Goal: Complete application form

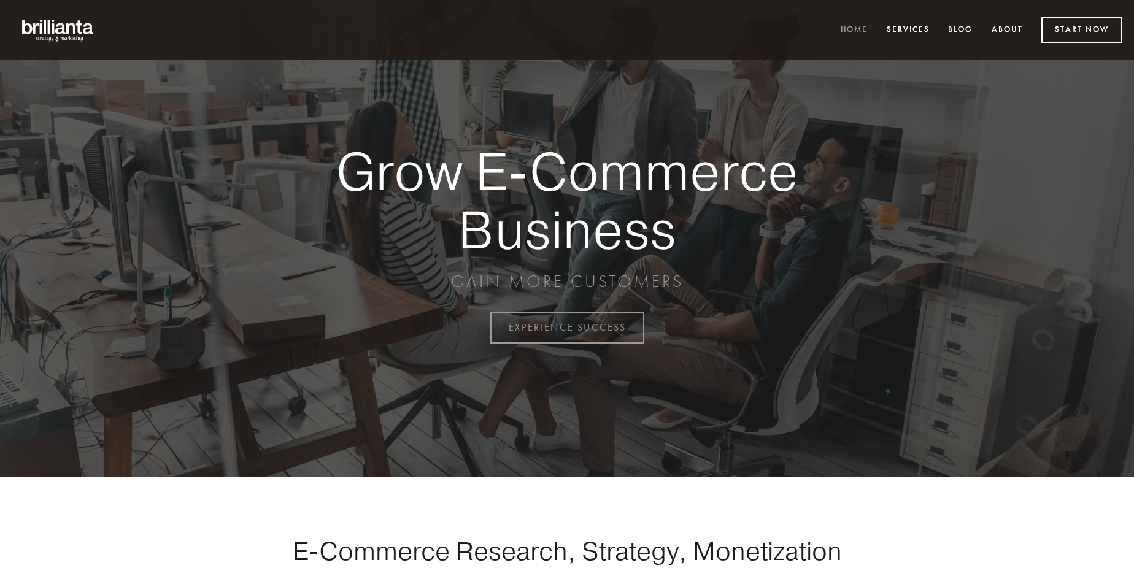
scroll to position [3218, 0]
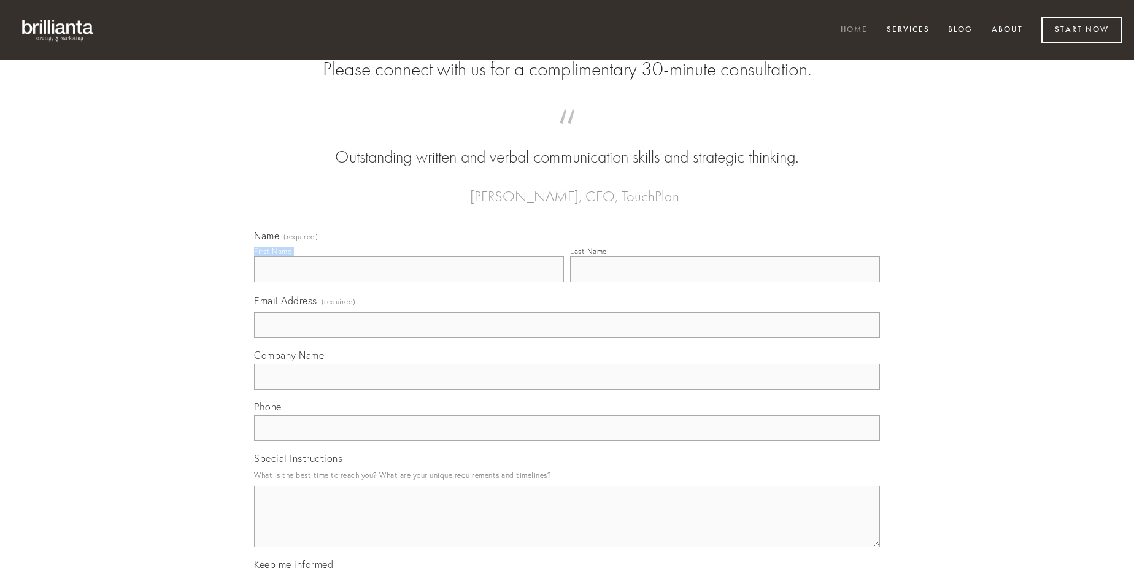
type input "[PERSON_NAME]"
click at [725, 282] on input "Last Name" at bounding box center [725, 270] width 310 height 26
type input "[PERSON_NAME]"
click at [567, 338] on input "Email Address (required)" at bounding box center [567, 325] width 626 height 26
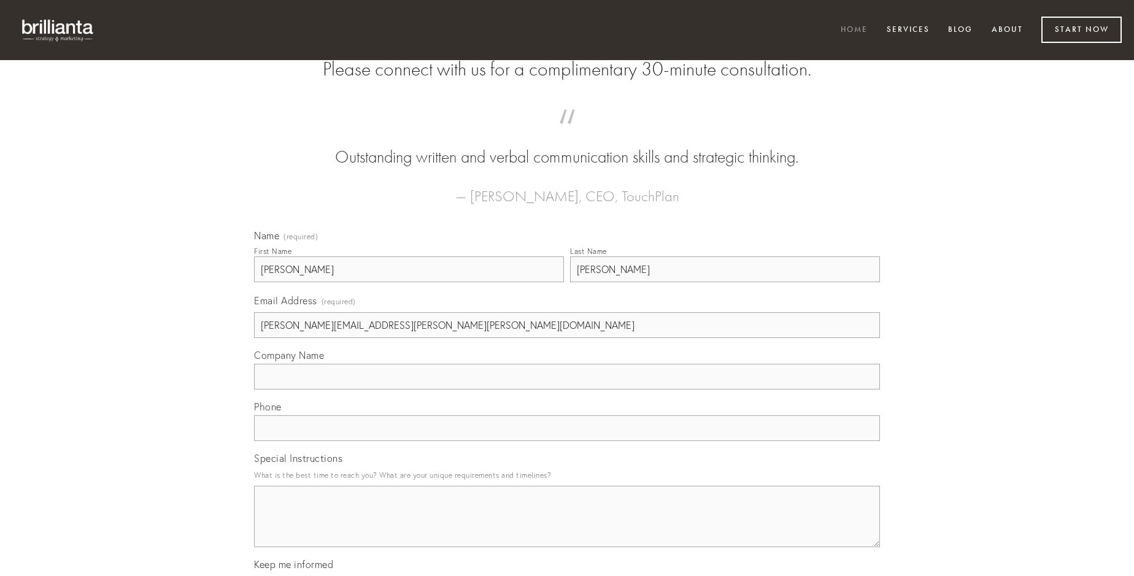
type input "[PERSON_NAME][EMAIL_ADDRESS][PERSON_NAME][PERSON_NAME][DOMAIN_NAME]"
click at [567, 390] on input "Company Name" at bounding box center [567, 377] width 626 height 26
type input "voluptas"
click at [567, 441] on input "text" at bounding box center [567, 429] width 626 height 26
click at [567, 528] on textarea "Special Instructions" at bounding box center [567, 516] width 626 height 61
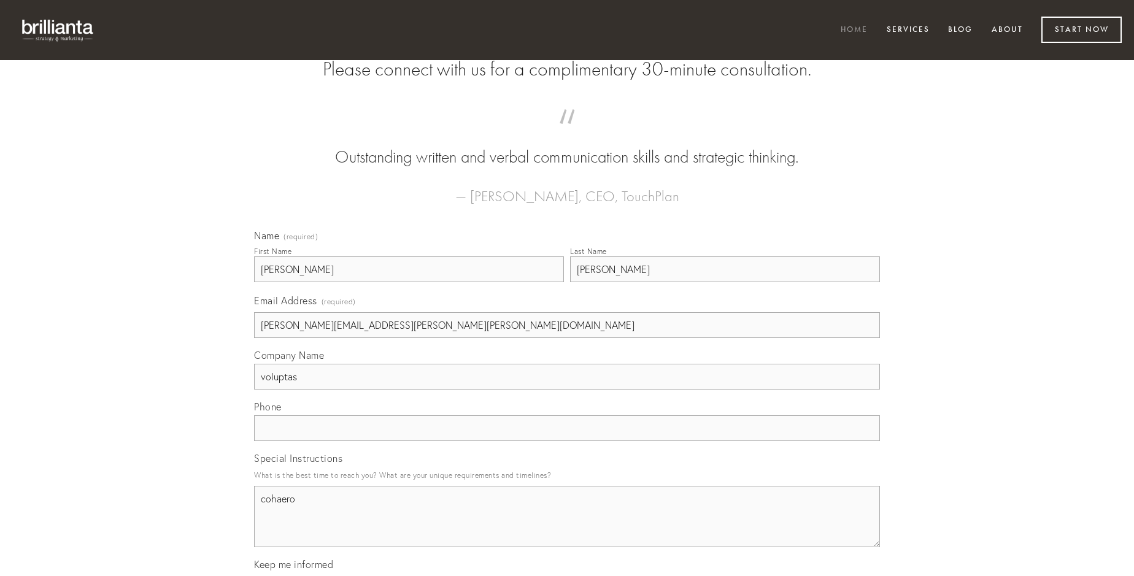
type textarea "cohaero"
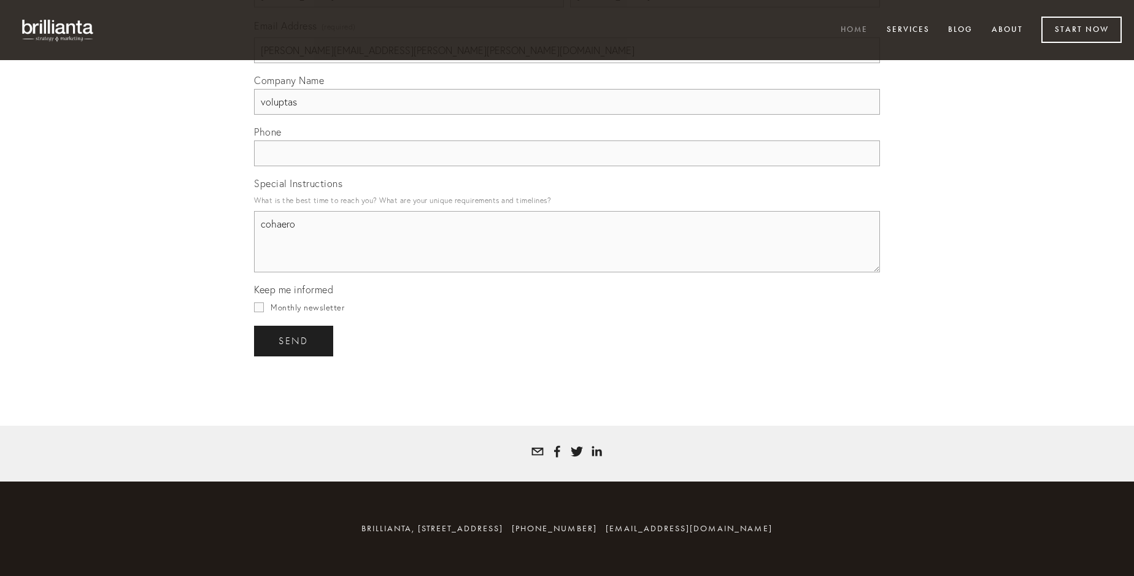
click at [295, 341] on span "send" at bounding box center [294, 341] width 30 height 11
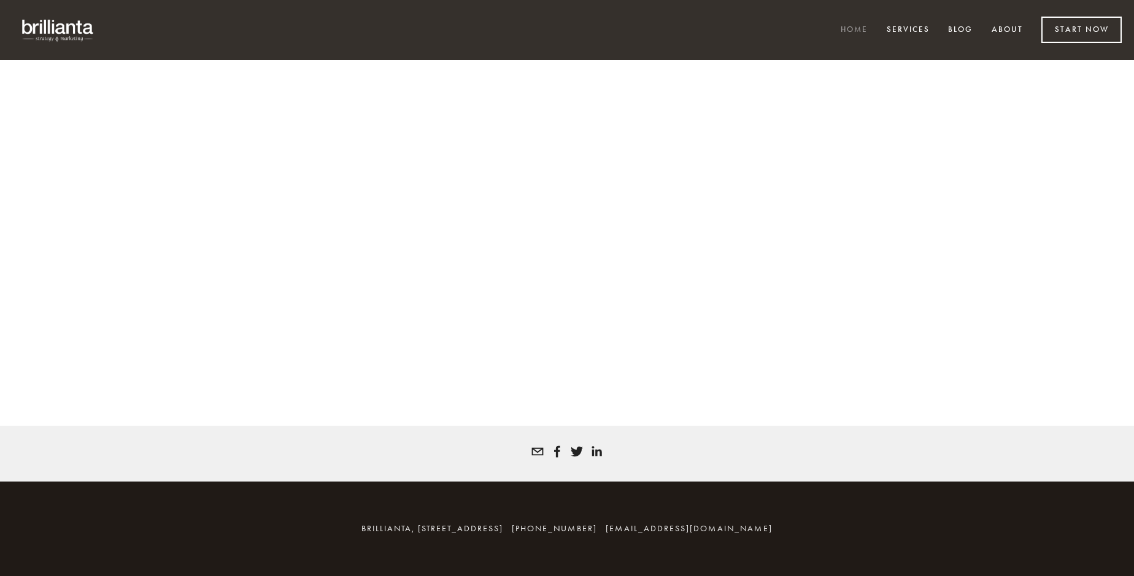
scroll to position [3201, 0]
